Goal: Information Seeking & Learning: Learn about a topic

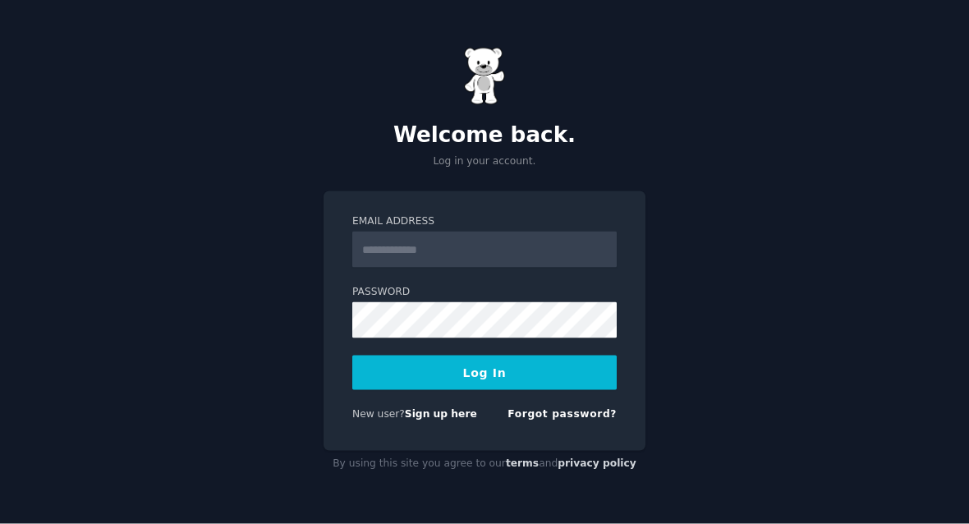
scroll to position [113, 0]
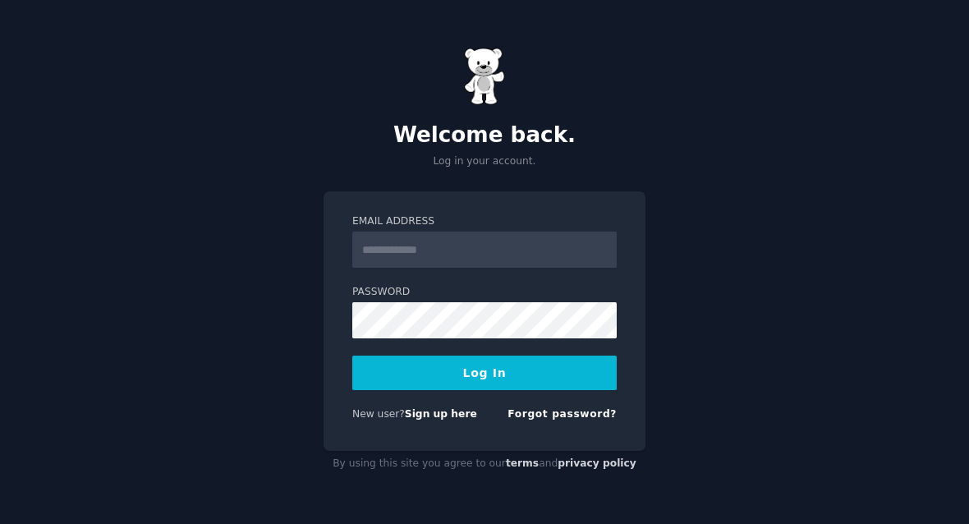
scroll to position [113, 0]
click at [544, 232] on input "Email Address" at bounding box center [484, 250] width 264 height 36
click at [539, 232] on input "**********" at bounding box center [484, 250] width 264 height 36
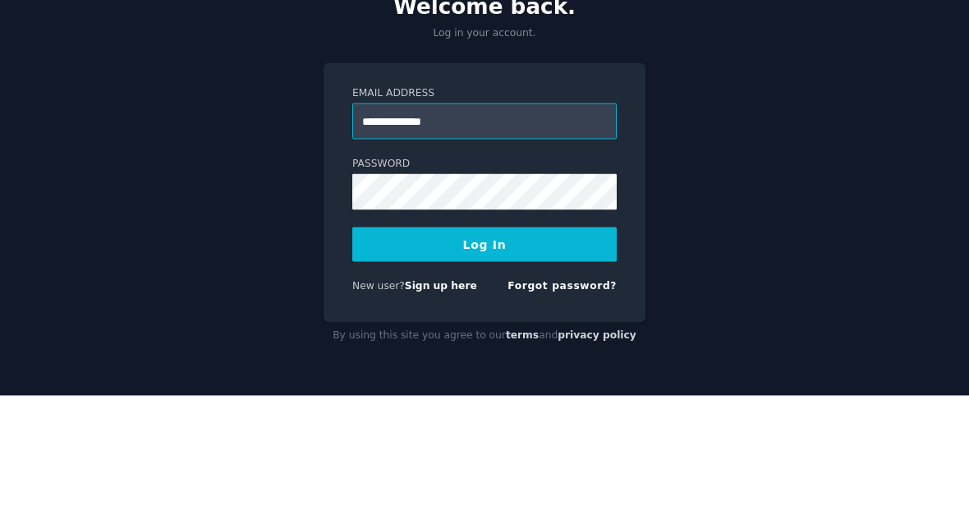
click at [548, 232] on input "**********" at bounding box center [484, 250] width 264 height 36
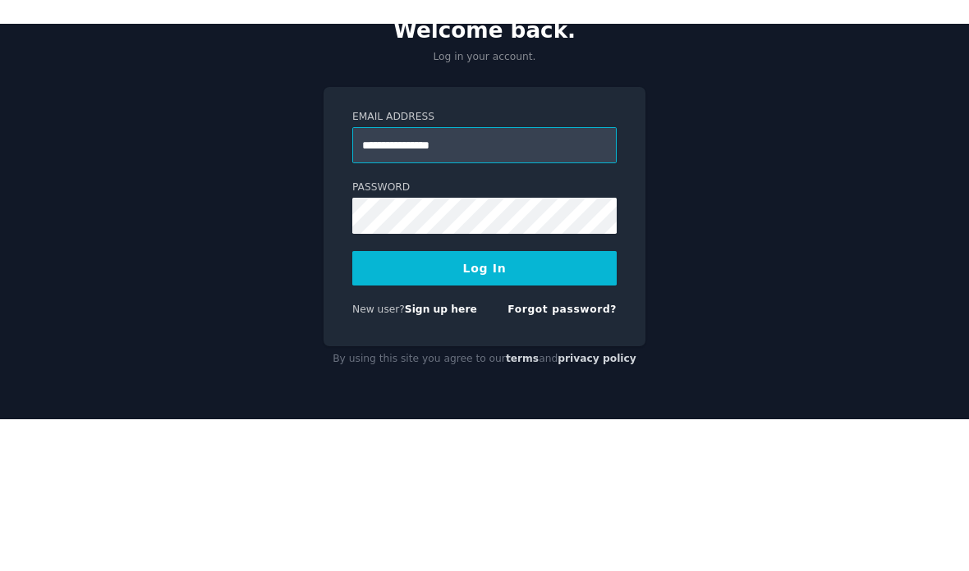
scroll to position [66, 0]
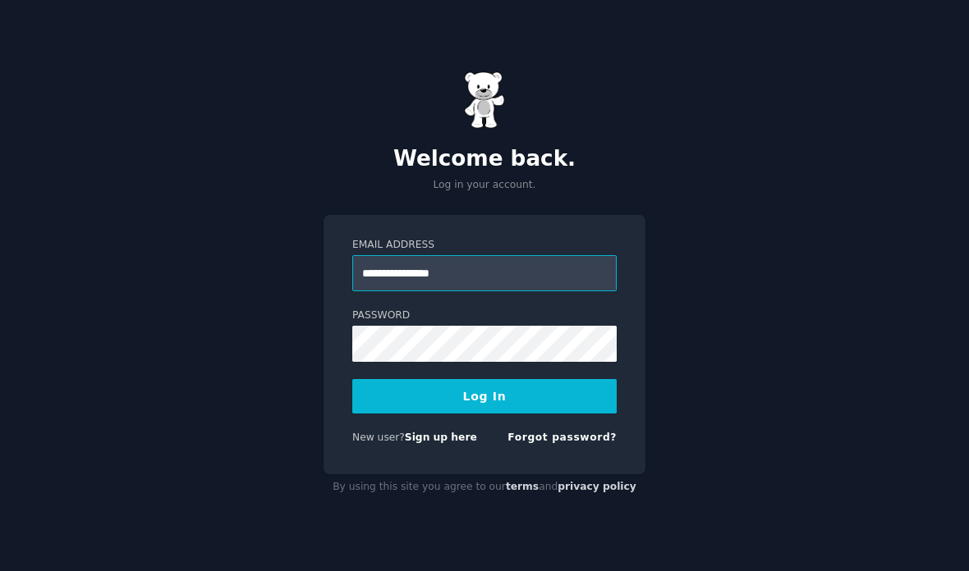
click at [536, 255] on input "**********" at bounding box center [484, 273] width 264 height 36
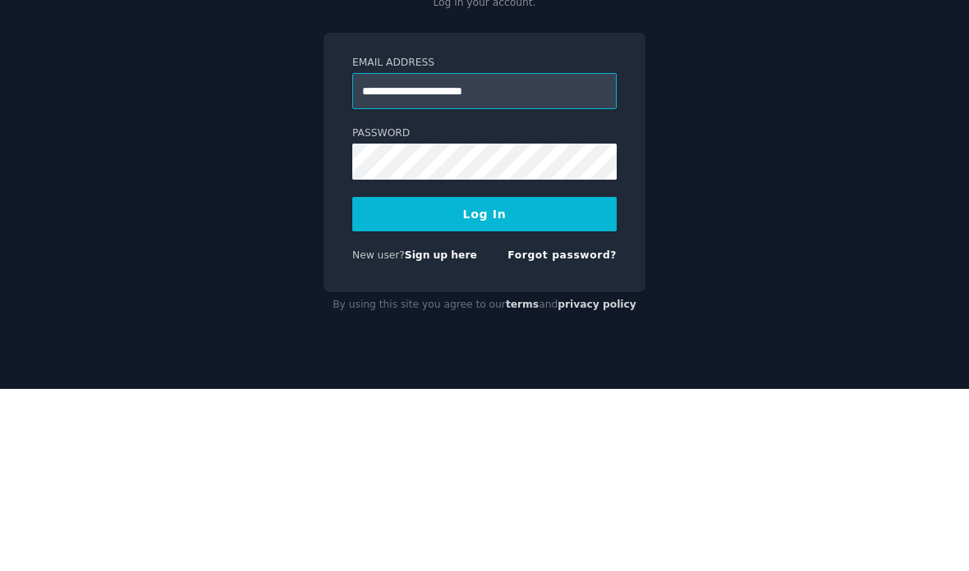
type input "**********"
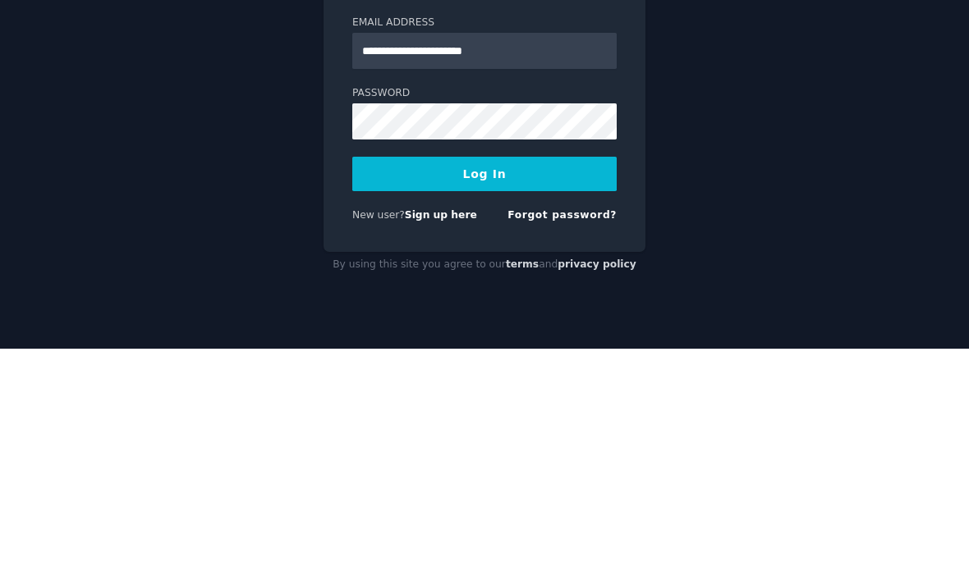
click at [496, 379] on button "Log In" at bounding box center [484, 396] width 264 height 34
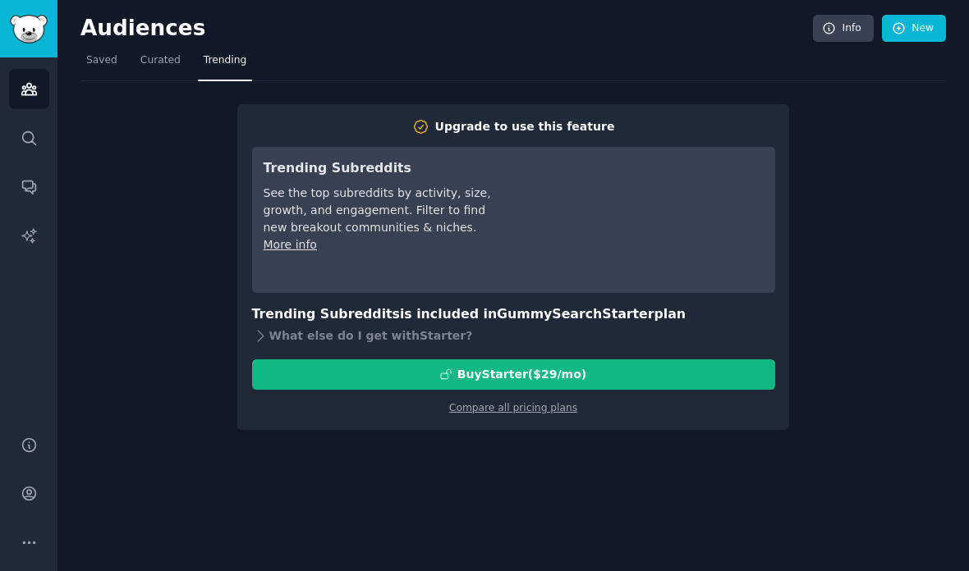
scroll to position [66, 0]
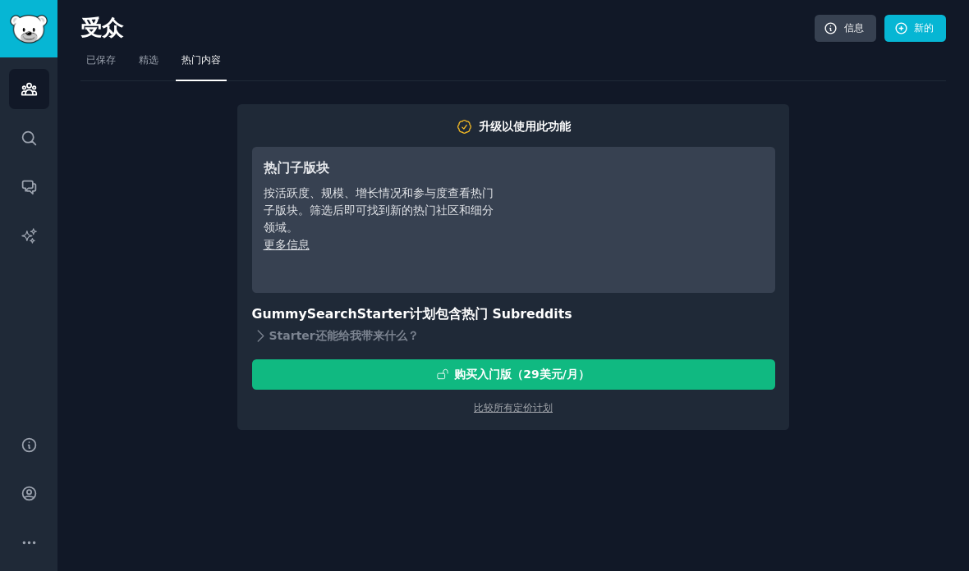
click at [886, 311] on div "升级以使用此功能 热门子版块 按活跃度、规模、增长情况和参与度查看热门子版块。筛选后即可找到新的热门社区和细分领域。 更多信息 GummySearch Sta…" at bounding box center [512, 255] width 865 height 349
click at [35, 538] on icon "侧边栏" at bounding box center [29, 542] width 17 height 17
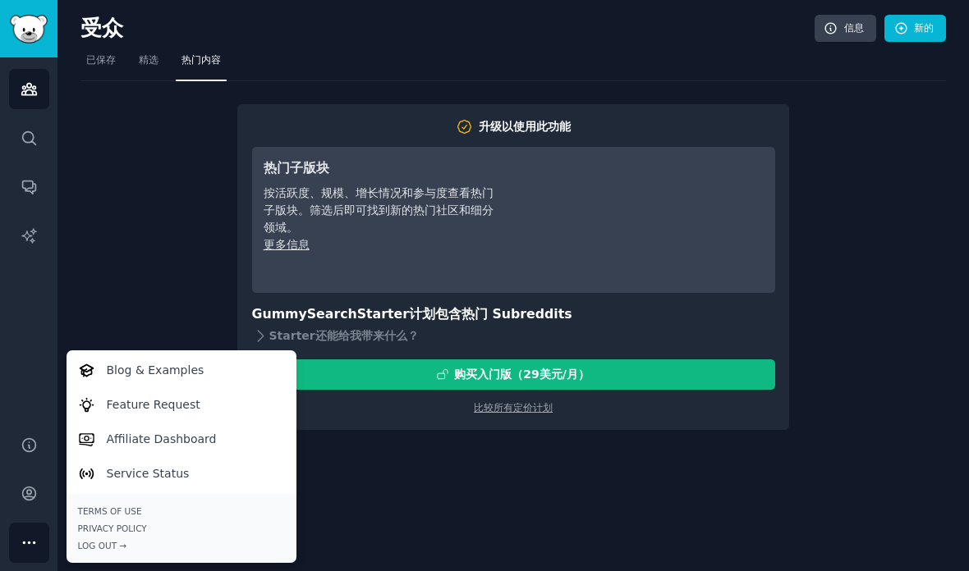
click at [31, 539] on icon "侧边栏" at bounding box center [29, 542] width 17 height 17
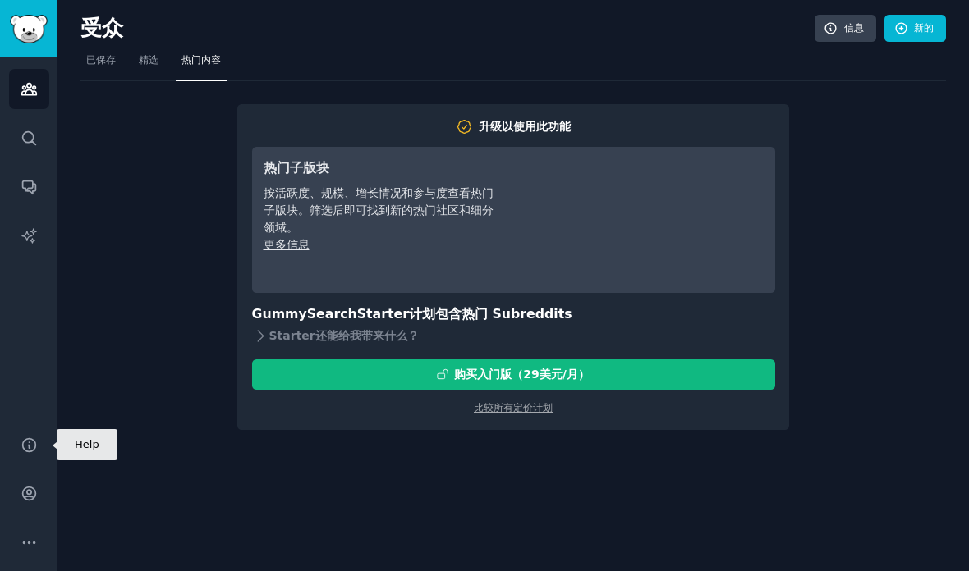
click at [31, 438] on icon "侧边栏" at bounding box center [29, 445] width 17 height 17
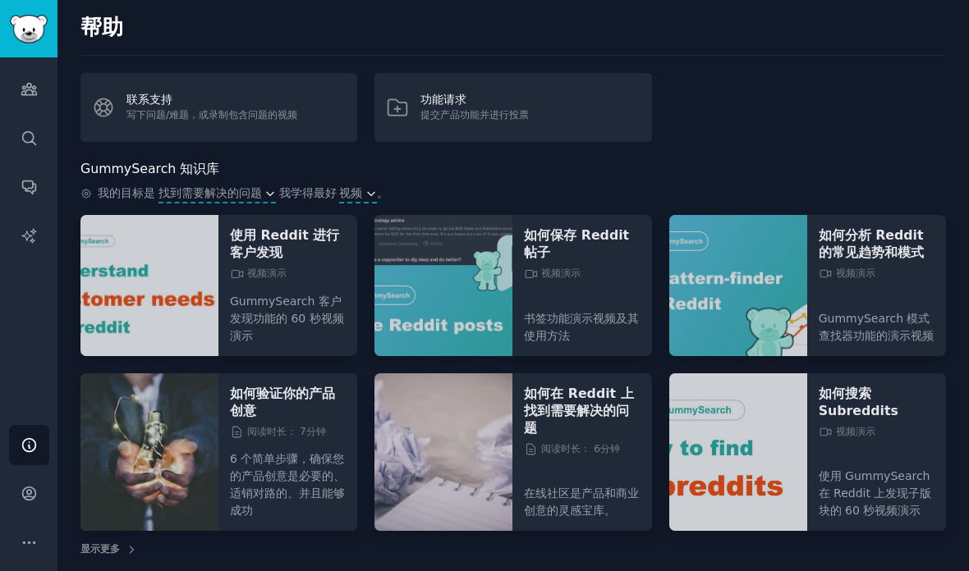
click at [101, 544] on font "显示更多" at bounding box center [99, 549] width 39 height 11
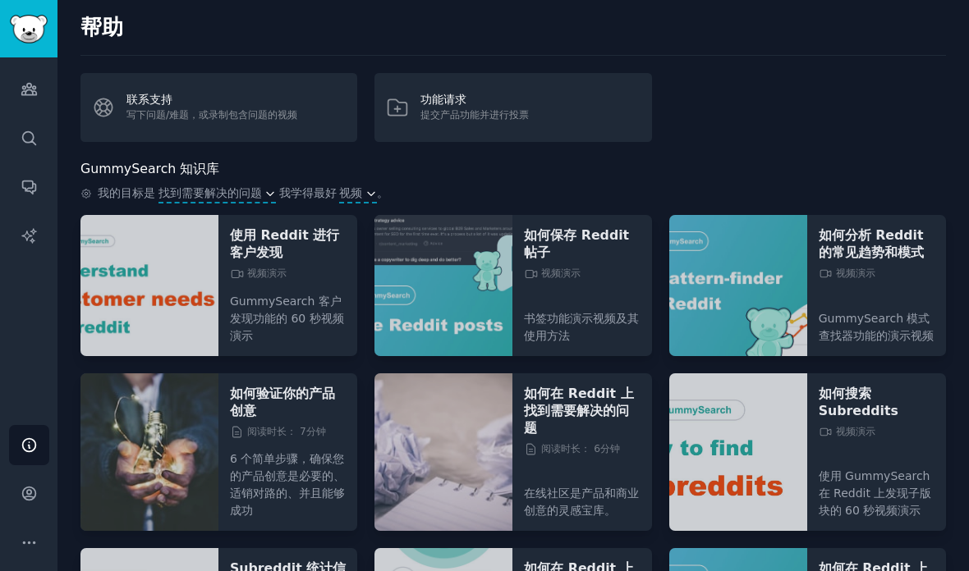
click at [210, 186] on font "找到需要解决的问题" at bounding box center [209, 192] width 103 height 13
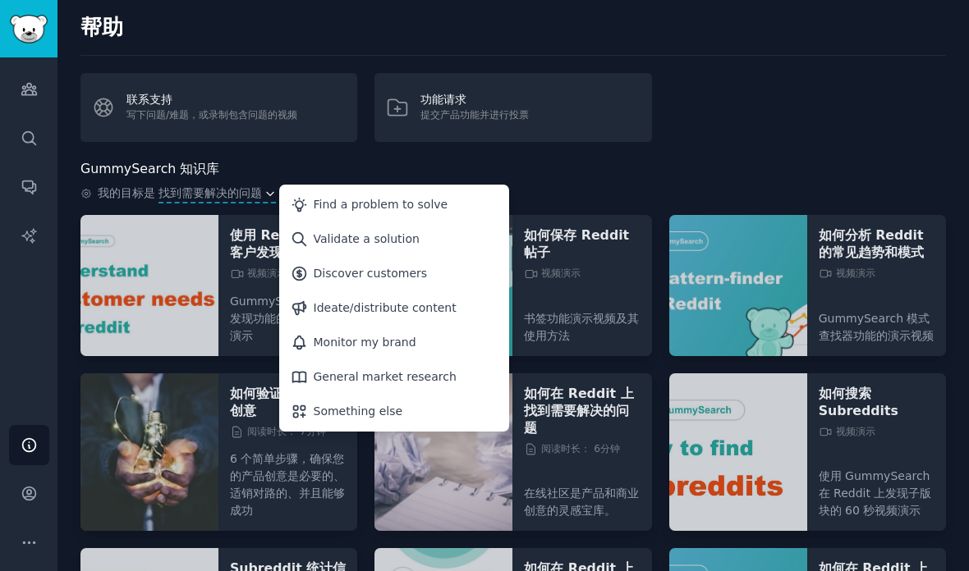
click at [218, 186] on font "找到需要解决的问题" at bounding box center [209, 192] width 103 height 13
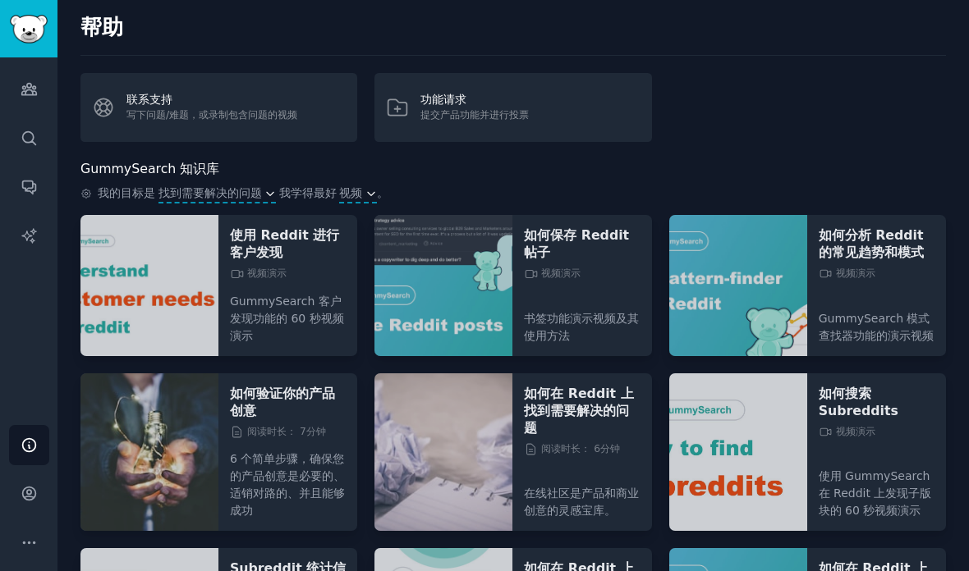
click at [94, 185] on div "我的目标是 找到需要解决的问题 我学得最好 视频 。" at bounding box center [512, 194] width 865 height 19
click at [88, 188] on icon at bounding box center [85, 193] width 11 height 11
click at [87, 192] on icon at bounding box center [86, 193] width 3 height 3
click at [89, 189] on icon at bounding box center [86, 193] width 9 height 9
click at [126, 186] on font "我的目标是" at bounding box center [126, 192] width 57 height 13
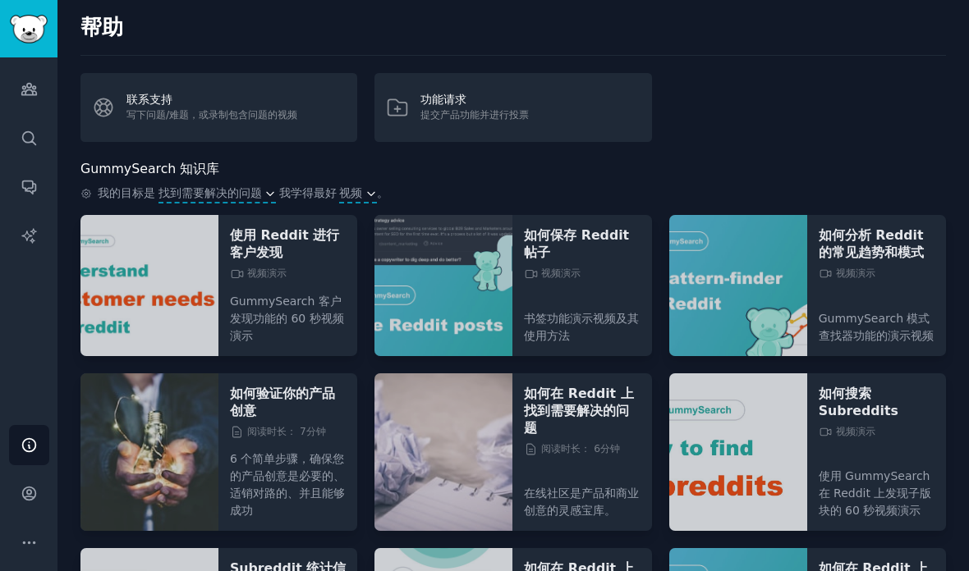
click at [351, 186] on font "视频" at bounding box center [350, 192] width 23 height 13
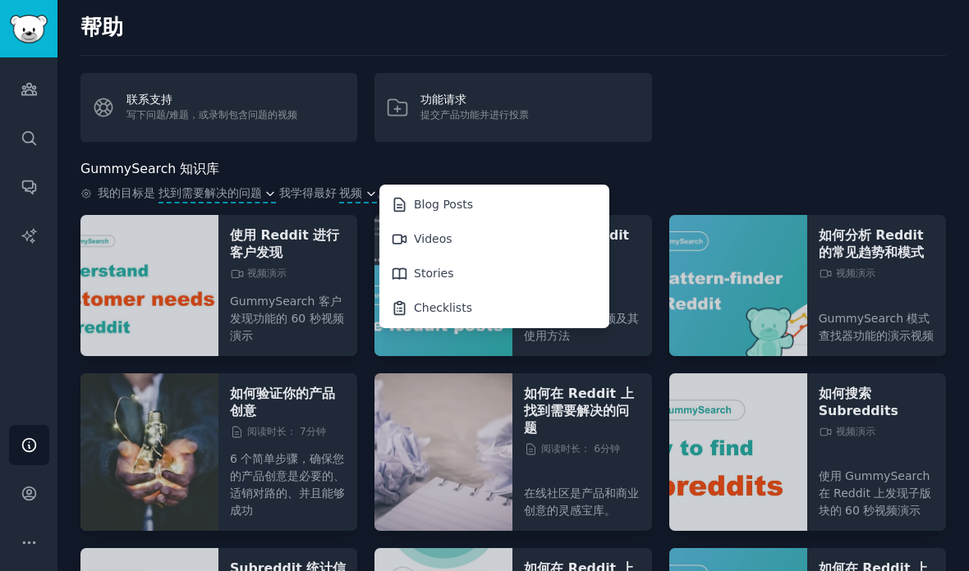
click at [339, 186] on font "视频" at bounding box center [350, 192] width 23 height 13
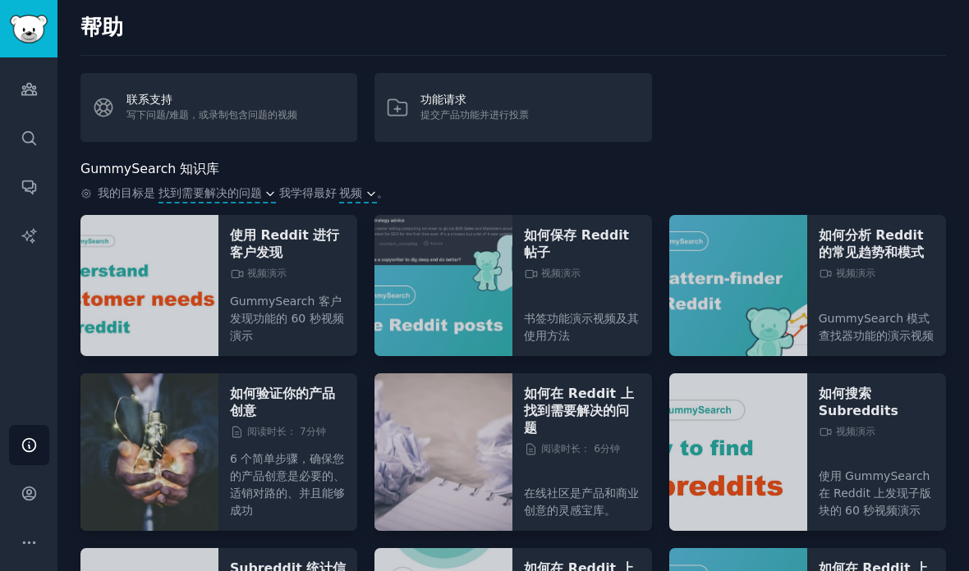
click at [343, 186] on font "视频" at bounding box center [350, 192] width 23 height 13
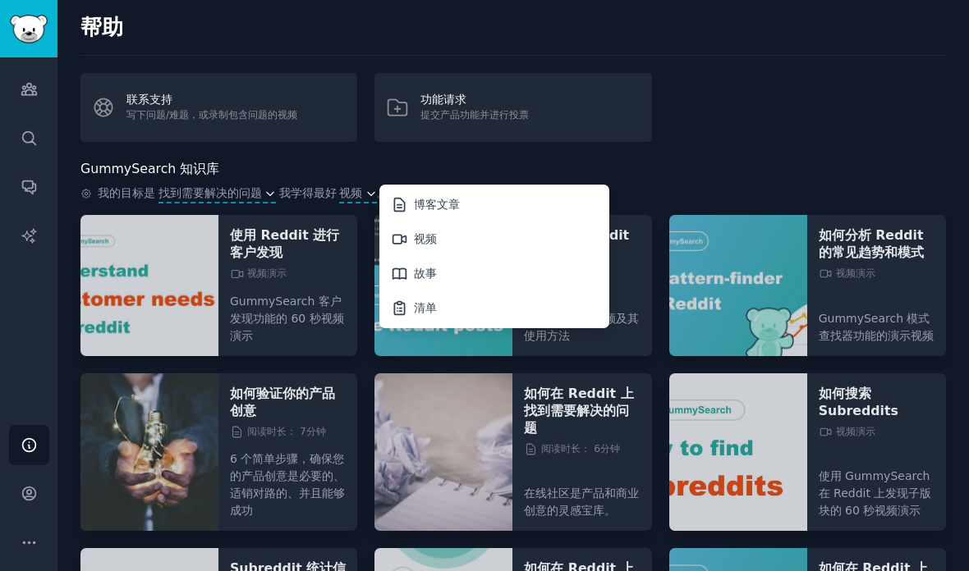
click at [218, 186] on font "找到需要解决的问题" at bounding box center [209, 192] width 103 height 13
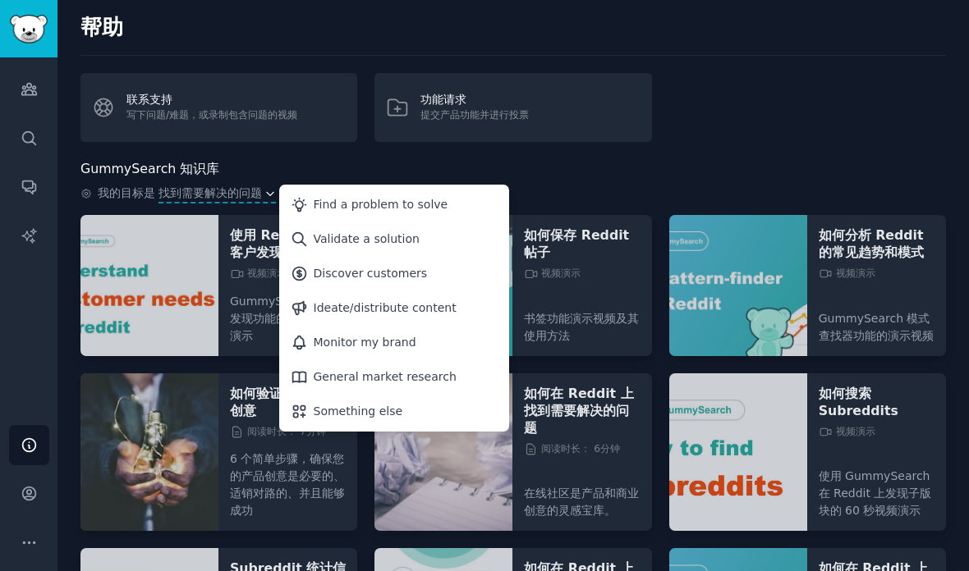
click at [203, 186] on font "找到需要解决的问题" at bounding box center [209, 192] width 103 height 13
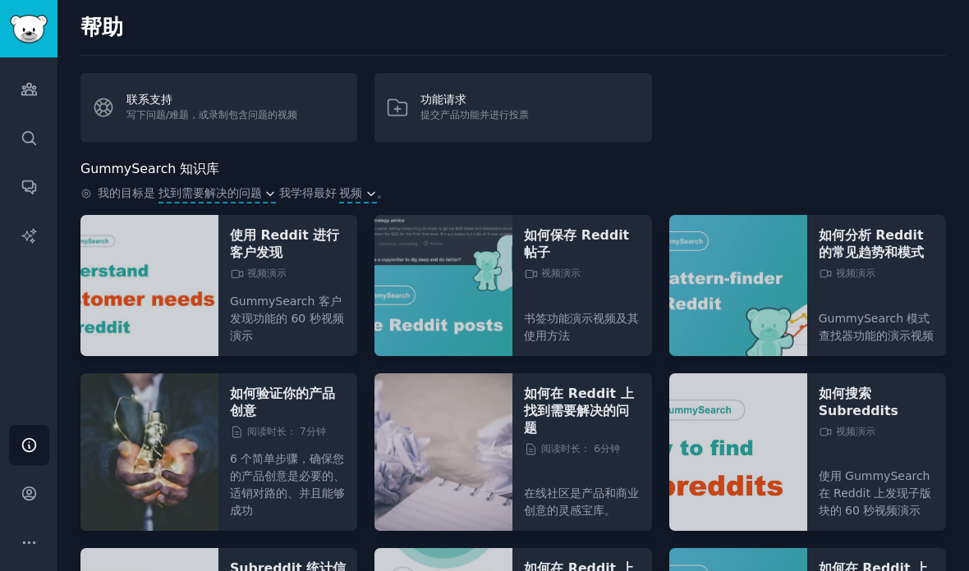
click at [342, 186] on font "视频" at bounding box center [350, 192] width 23 height 13
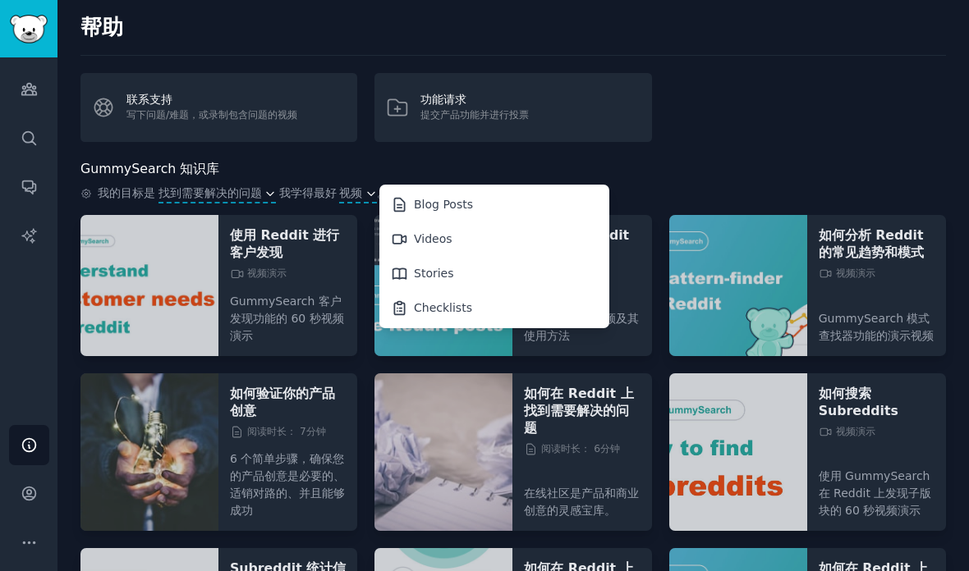
click at [414, 196] on div "Blog Posts" at bounding box center [443, 204] width 59 height 17
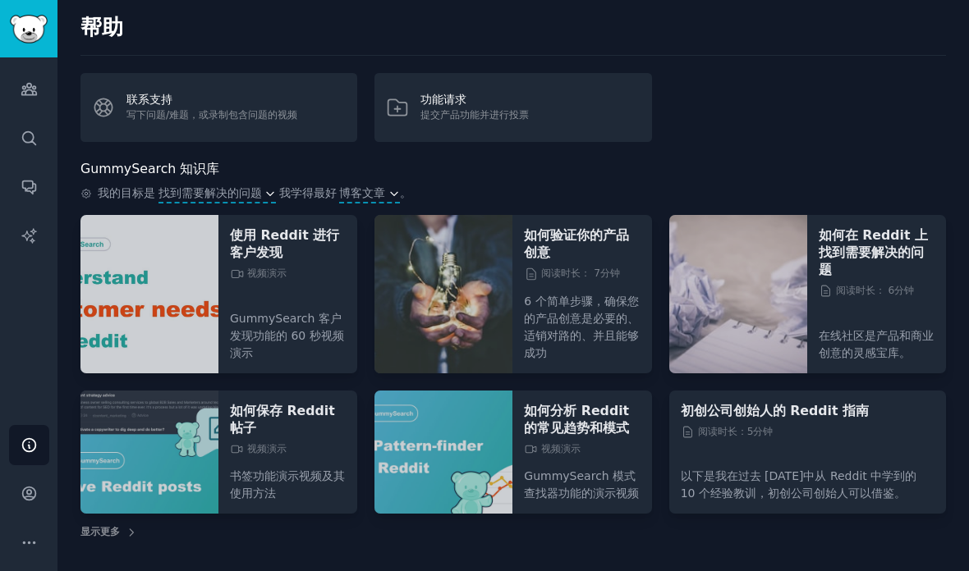
click at [350, 185] on span "博客文章" at bounding box center [362, 193] width 46 height 17
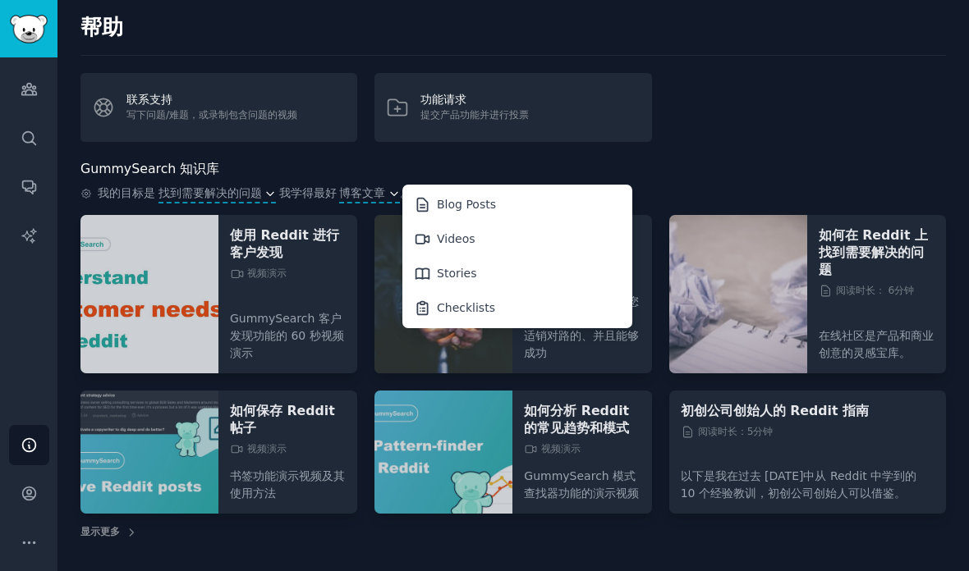
click at [437, 231] on div "Videos" at bounding box center [456, 239] width 39 height 17
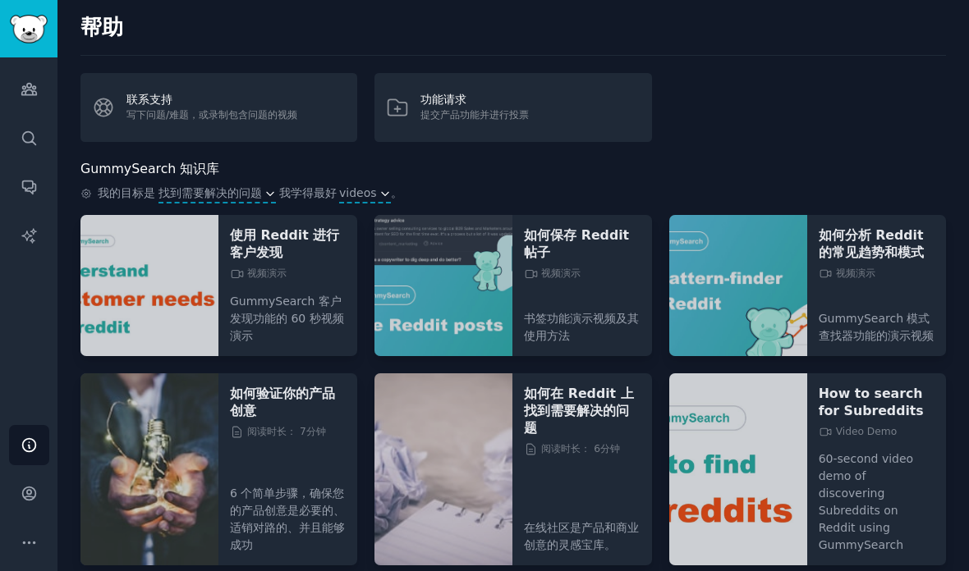
click at [339, 185] on span "videos" at bounding box center [358, 193] width 38 height 17
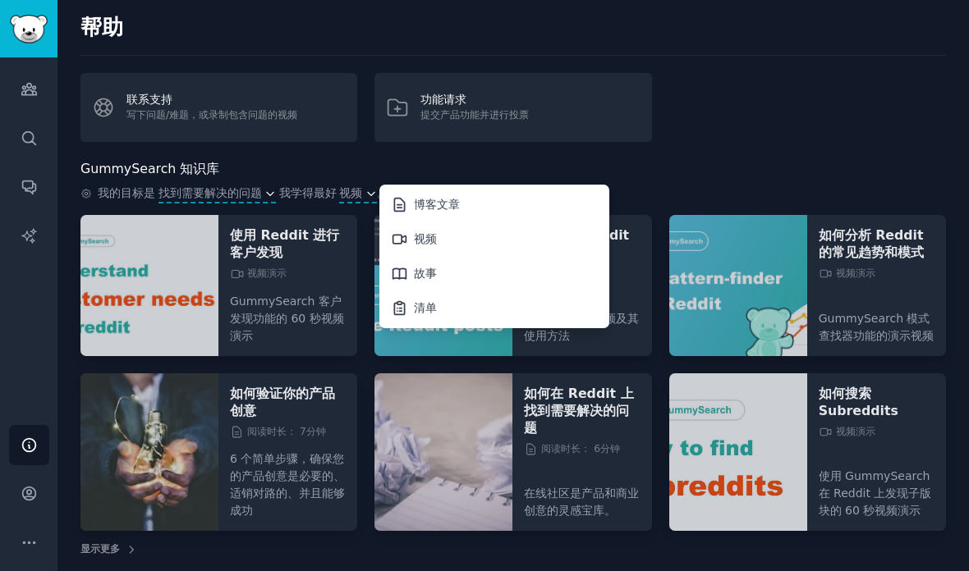
click at [414, 198] on font "博客文章" at bounding box center [437, 204] width 46 height 13
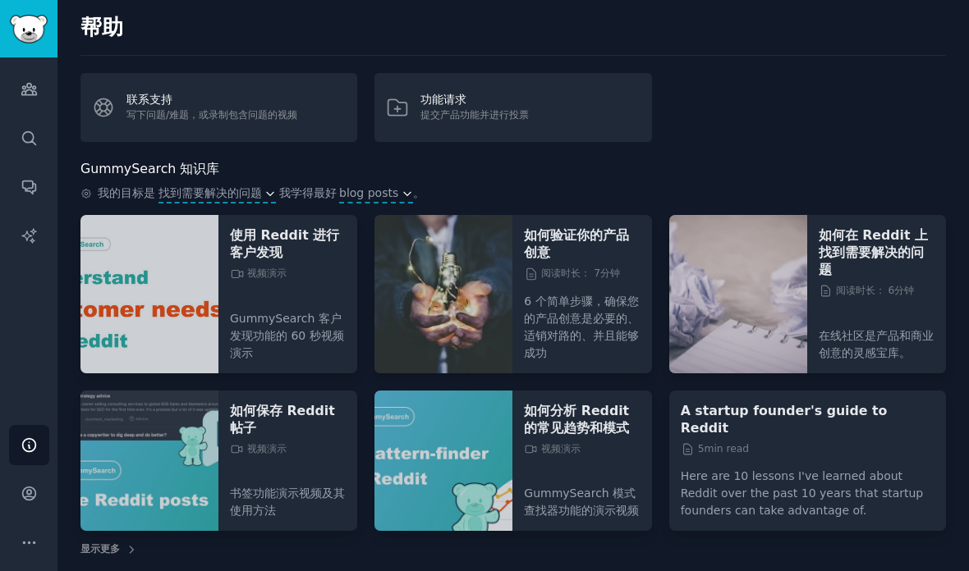
click at [365, 185] on span "blog posts" at bounding box center [368, 193] width 59 height 17
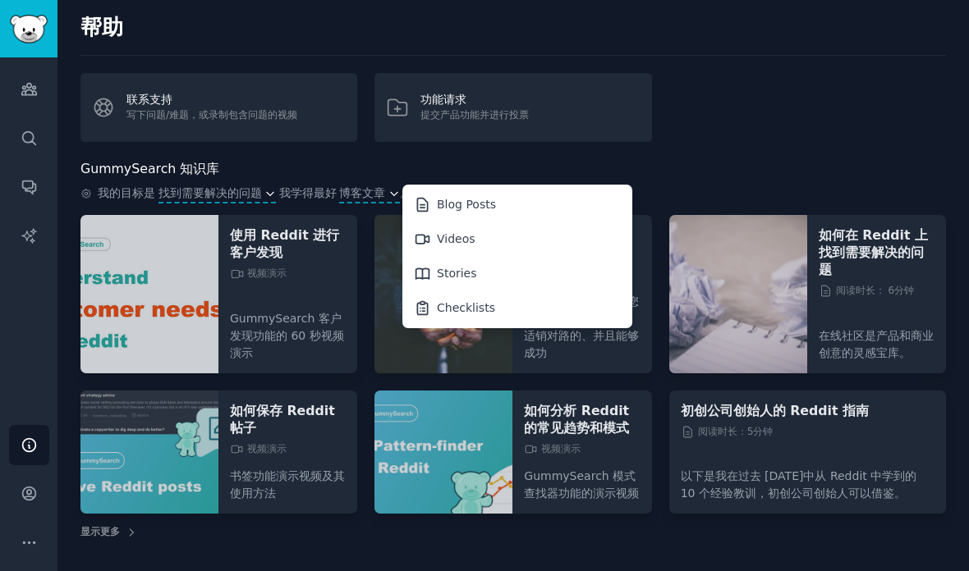
click at [421, 257] on div "Stories" at bounding box center [518, 274] width 224 height 34
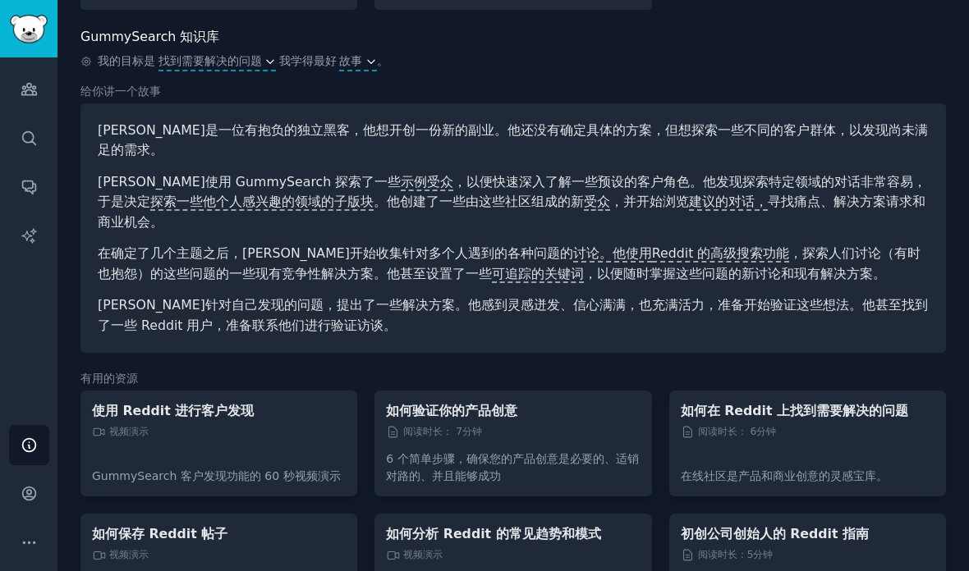
scroll to position [131, 0]
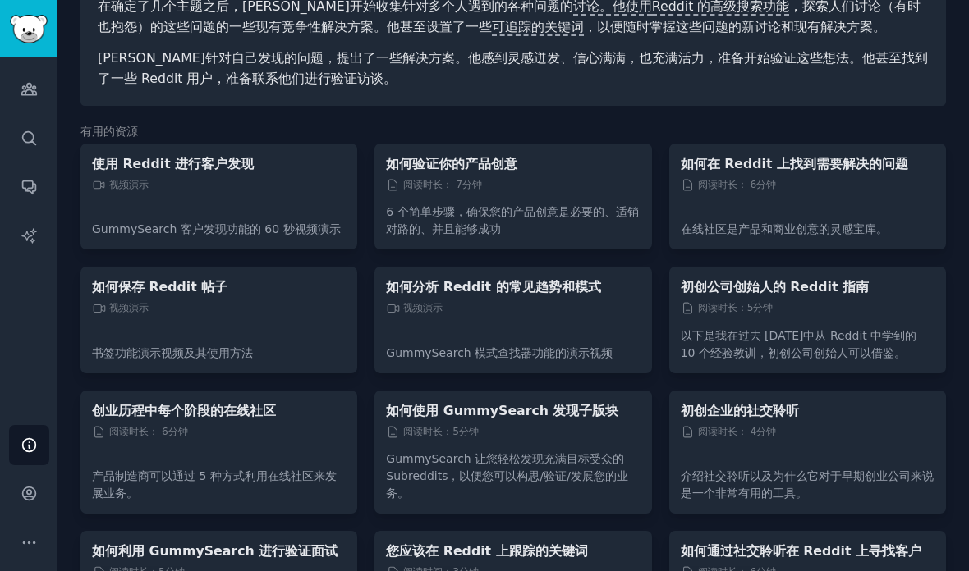
scroll to position [379, 0]
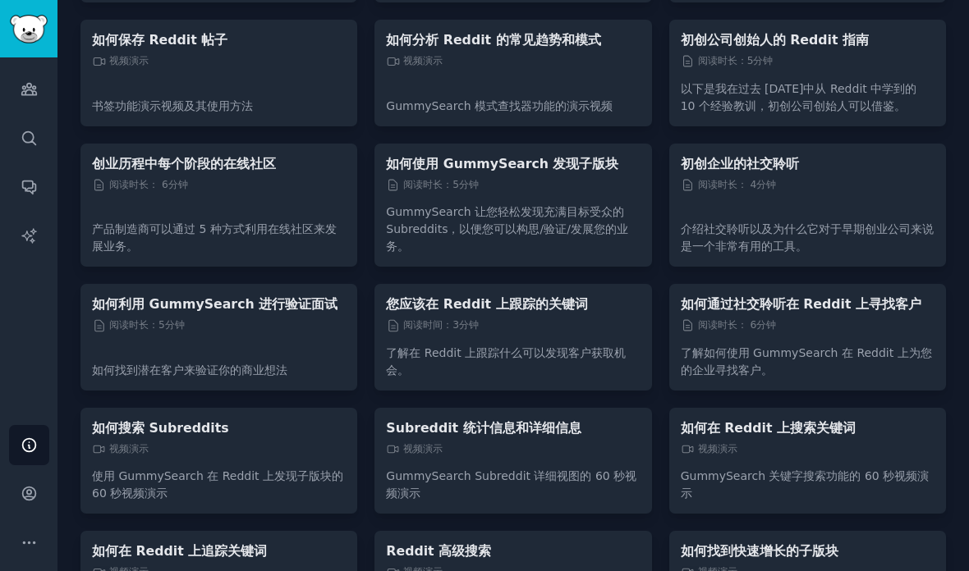
scroll to position [626, 0]
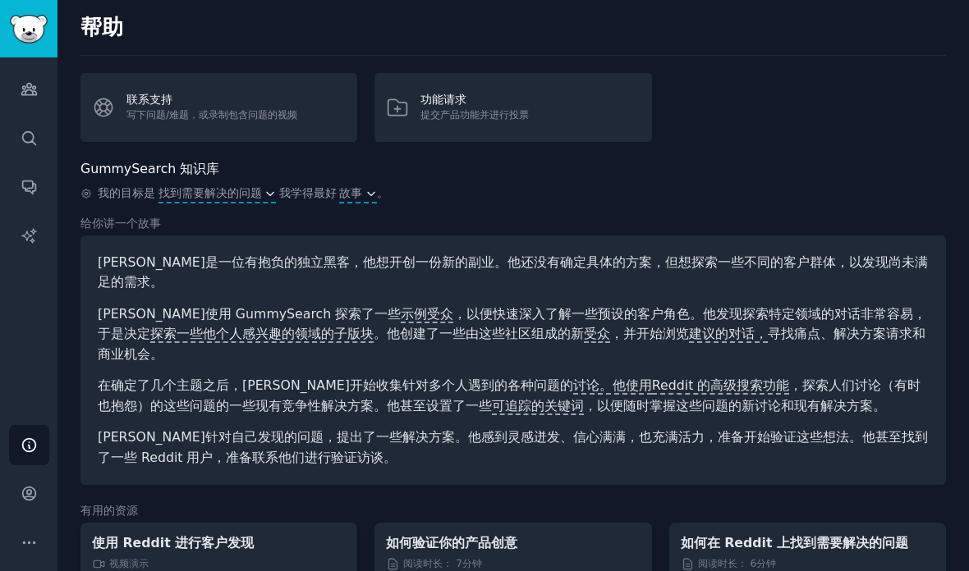
scroll to position [0, 0]
